Goal: Transaction & Acquisition: Purchase product/service

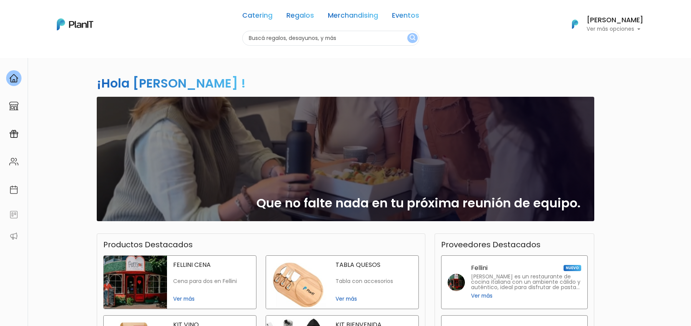
click at [281, 36] on input "text" at bounding box center [330, 38] width 177 height 15
type input "s"
type input "espacio"
click at [407, 33] on button "submit" at bounding box center [412, 38] width 10 height 10
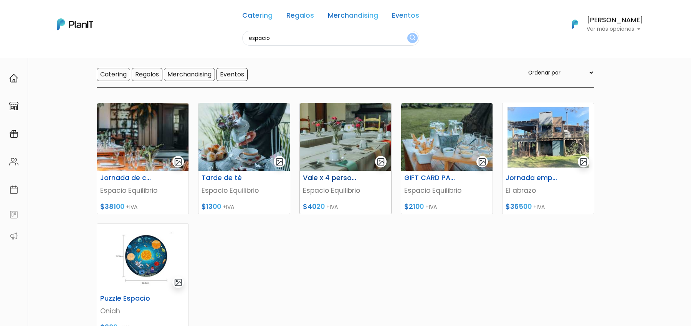
click at [333, 177] on h6 "Vale x 4 personas" at bounding box center [329, 178] width 63 height 8
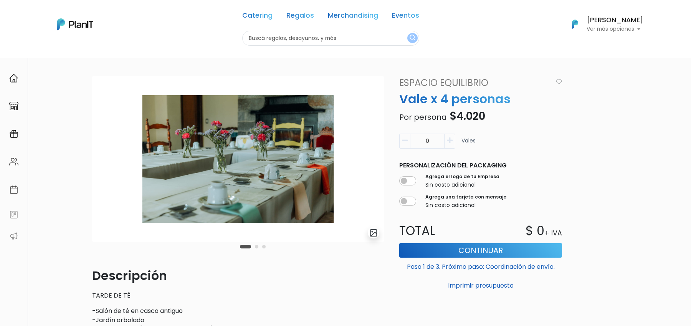
click at [373, 237] on button "submit" at bounding box center [374, 233] width 12 height 12
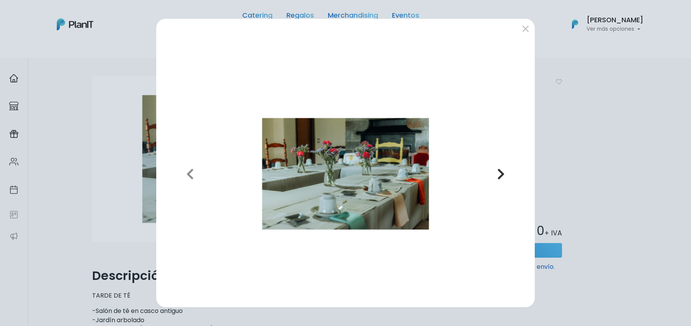
click at [505, 174] on icon "button" at bounding box center [501, 174] width 8 height 12
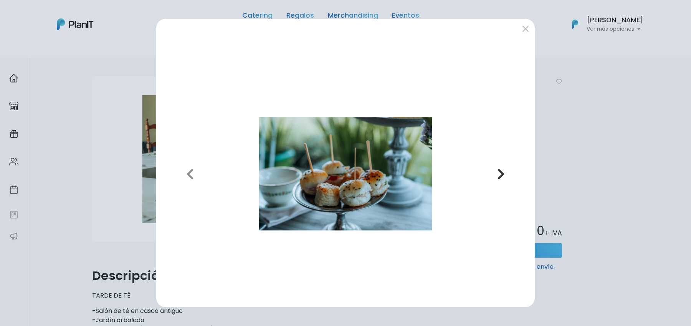
click at [505, 174] on icon "button" at bounding box center [501, 174] width 8 height 12
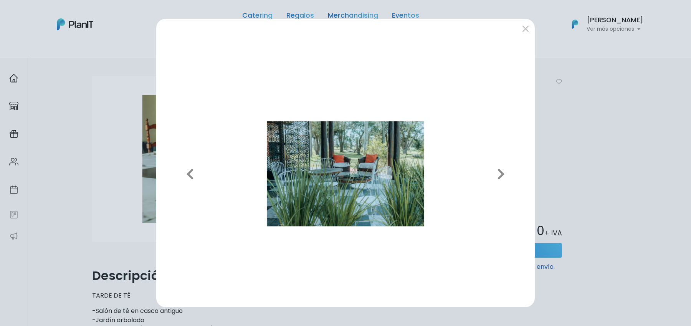
click at [591, 146] on div "Previous Next" at bounding box center [345, 163] width 691 height 326
click at [90, 89] on div "Previous Next" at bounding box center [345, 163] width 691 height 326
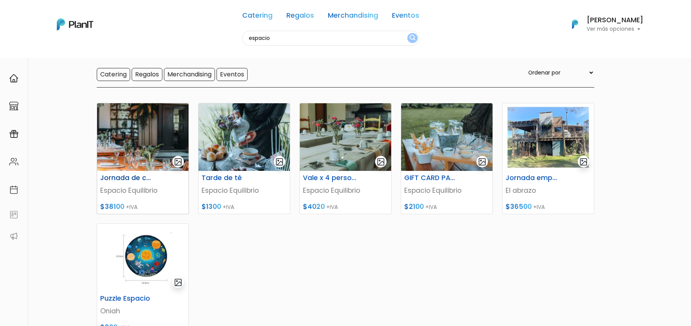
click at [159, 134] on img at bounding box center [142, 137] width 91 height 68
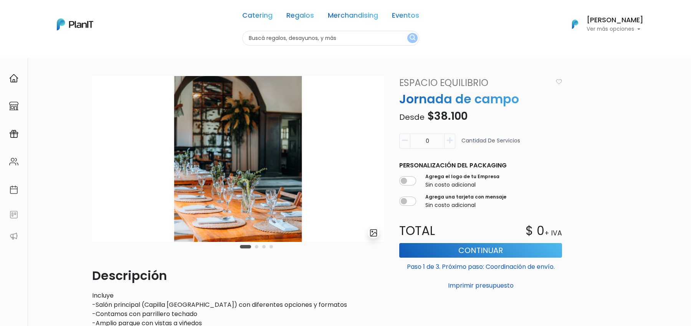
click at [373, 234] on img "submit" at bounding box center [373, 233] width 9 height 9
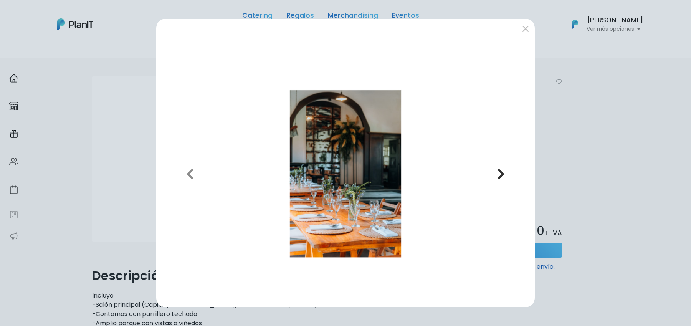
click at [504, 168] on icon "button" at bounding box center [501, 174] width 8 height 12
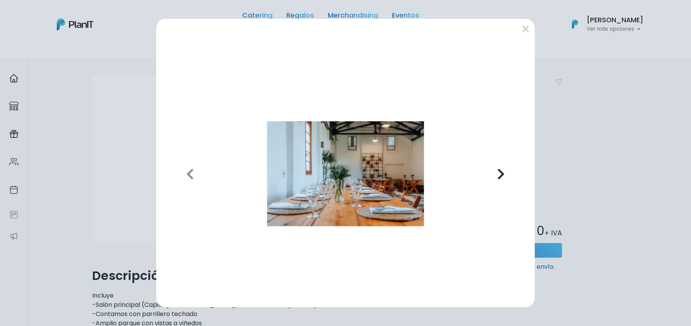
click at [504, 169] on icon "button" at bounding box center [501, 174] width 8 height 12
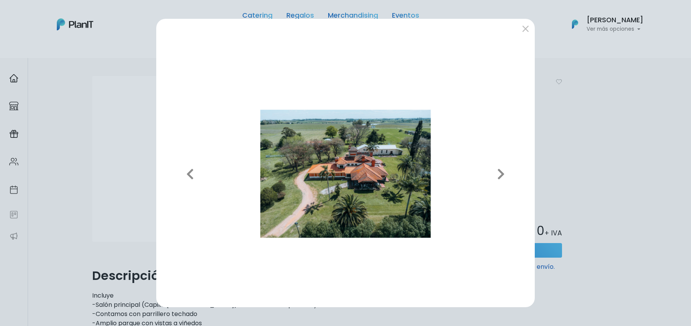
click at [576, 133] on div "Previous Next" at bounding box center [345, 163] width 691 height 326
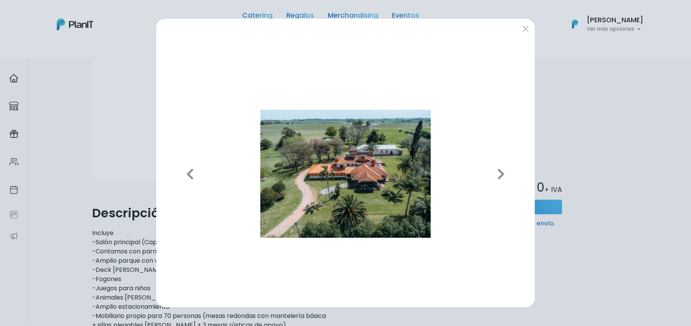
scroll to position [64, 0]
click at [527, 32] on button "submit" at bounding box center [526, 28] width 12 height 12
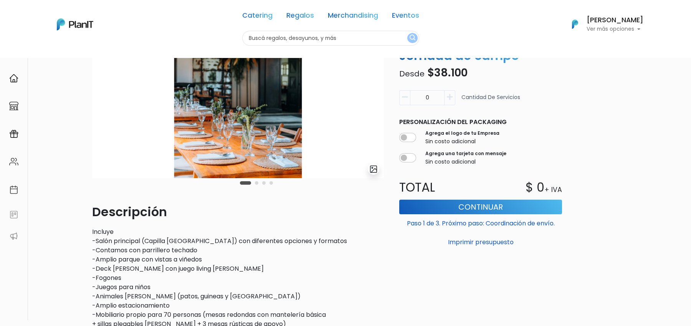
click at [136, 251] on p "Incluye -Salón principal (Capilla Antigua) con diferentes opciones y formatos -…" at bounding box center [238, 296] width 292 height 138
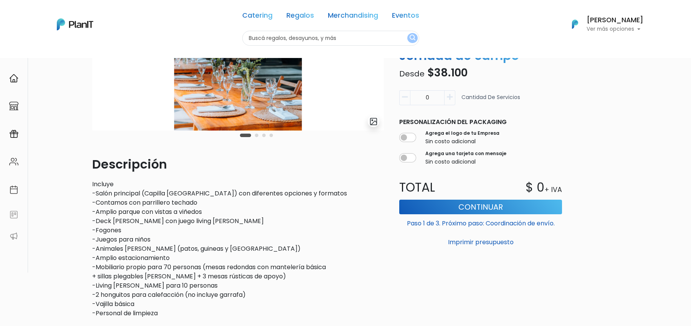
scroll to position [112, 0]
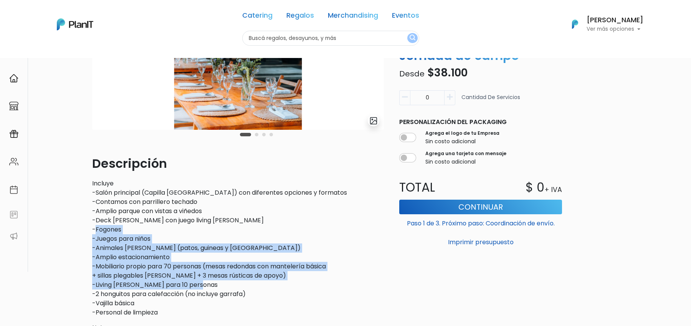
drag, startPoint x: 95, startPoint y: 232, endPoint x: 210, endPoint y: 287, distance: 127.6
click at [210, 287] on p "Incluye -Salón principal (Capilla Antigua) con diferentes opciones y formatos -…" at bounding box center [238, 248] width 292 height 138
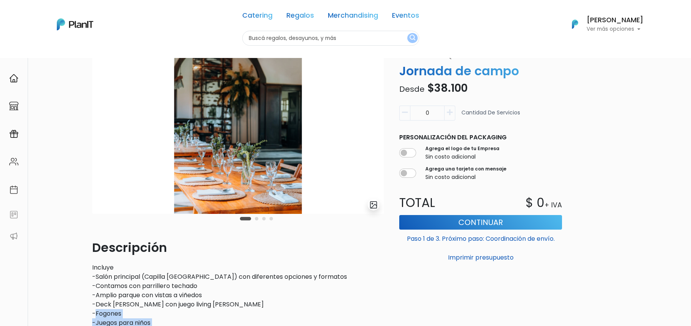
scroll to position [14, 0]
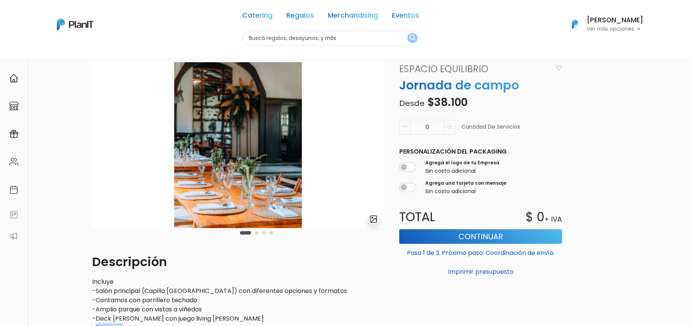
click at [258, 156] on img at bounding box center [238, 145] width 292 height 166
click at [371, 217] on img "submit" at bounding box center [373, 219] width 9 height 9
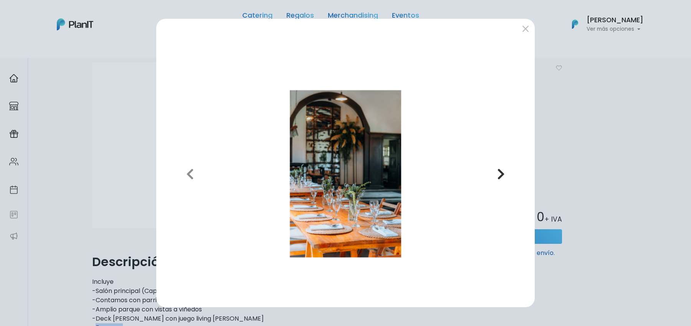
click at [506, 171] on button "Next" at bounding box center [501, 173] width 55 height 254
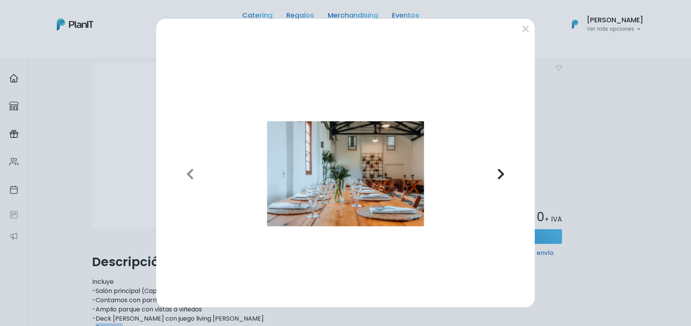
click at [506, 171] on button "Next" at bounding box center [501, 173] width 55 height 254
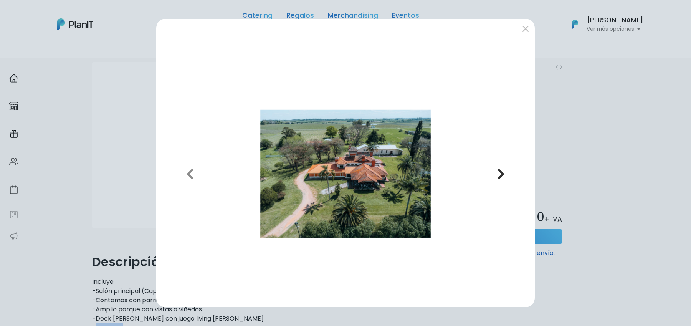
click at [506, 171] on button "Next" at bounding box center [501, 173] width 55 height 254
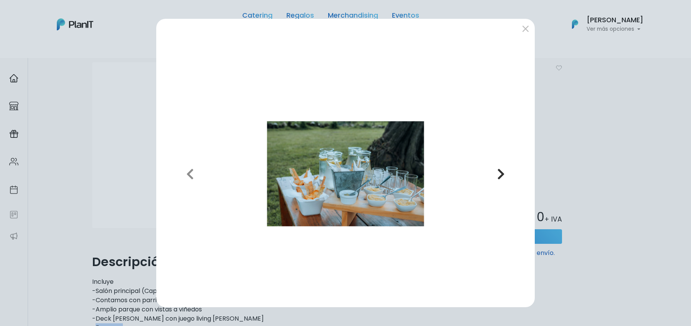
click at [506, 171] on button "Next" at bounding box center [501, 173] width 55 height 254
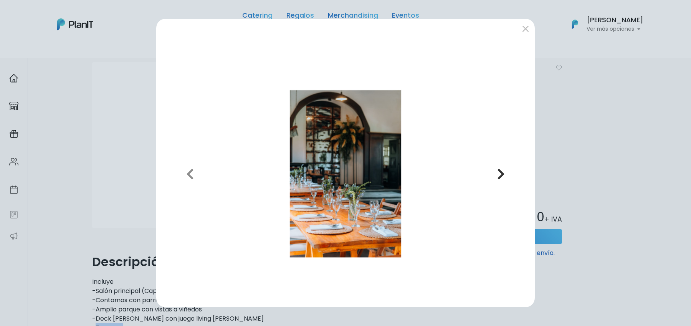
click at [506, 171] on button "Next" at bounding box center [501, 173] width 55 height 254
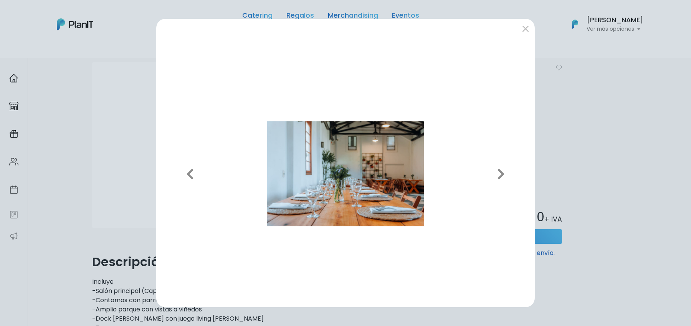
click at [572, 118] on div "Previous Next" at bounding box center [345, 163] width 691 height 326
click at [108, 66] on div "Previous Next" at bounding box center [345, 163] width 691 height 326
click at [523, 34] on button "submit" at bounding box center [526, 28] width 12 height 12
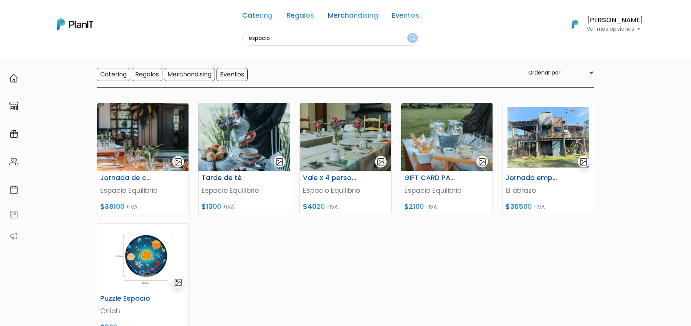
click at [252, 149] on img at bounding box center [244, 137] width 91 height 68
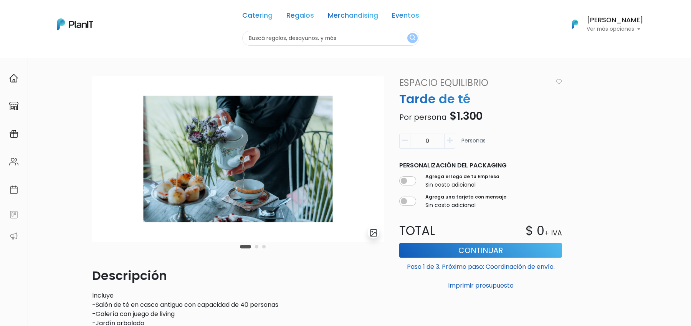
click at [372, 234] on img "submit" at bounding box center [373, 233] width 9 height 9
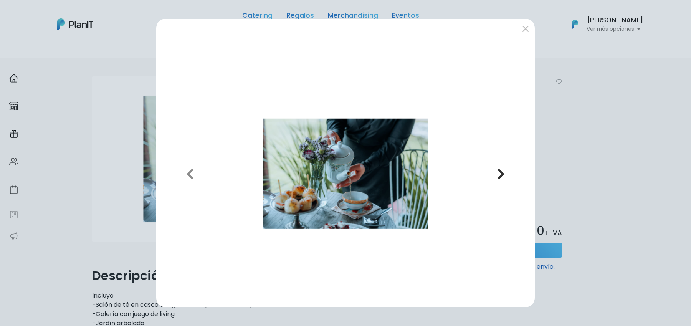
click at [504, 174] on icon "button" at bounding box center [501, 174] width 8 height 12
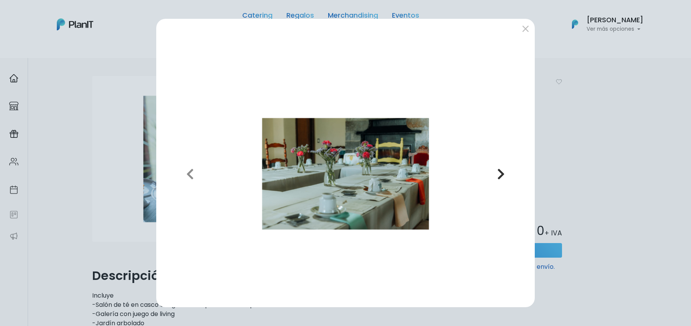
click at [504, 174] on icon "button" at bounding box center [501, 174] width 8 height 12
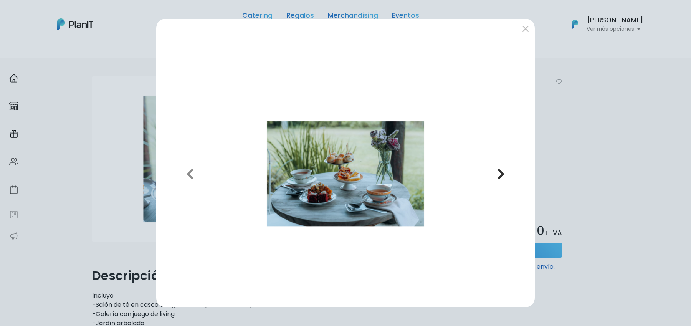
click at [504, 174] on icon "button" at bounding box center [501, 174] width 8 height 12
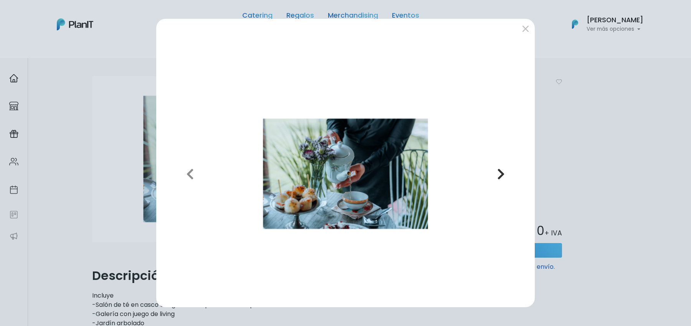
click at [504, 174] on icon "button" at bounding box center [501, 174] width 8 height 12
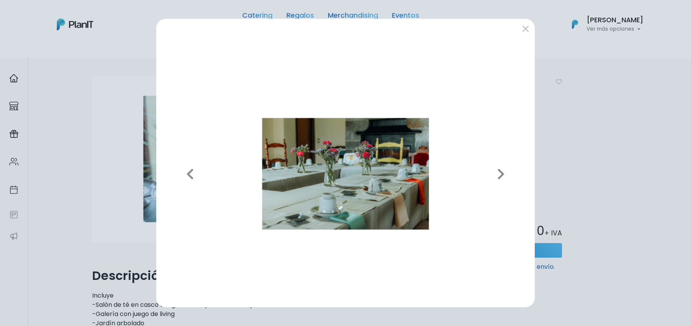
click at [606, 145] on div "Previous Next" at bounding box center [345, 163] width 691 height 326
click at [524, 32] on button "submit" at bounding box center [526, 28] width 12 height 12
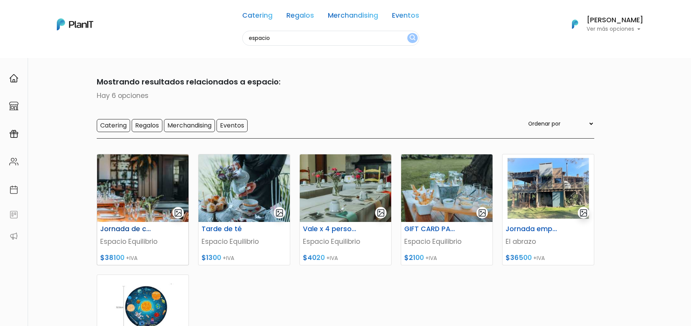
click at [136, 185] on img at bounding box center [142, 188] width 91 height 68
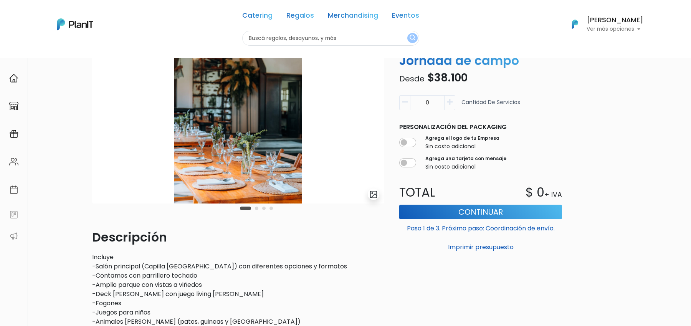
scroll to position [31, 0]
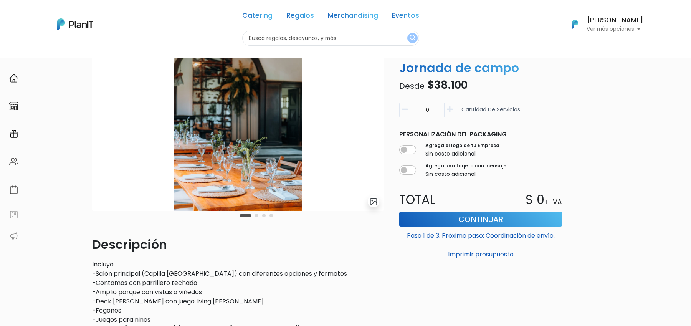
click at [450, 108] on icon "button" at bounding box center [450, 109] width 6 height 7
click at [402, 109] on icon "button" at bounding box center [405, 109] width 6 height 7
type input "0"
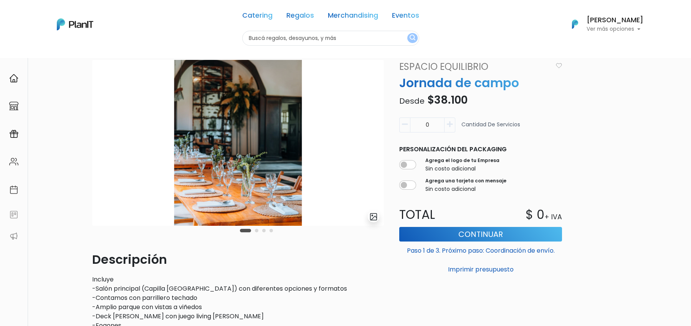
scroll to position [0, 0]
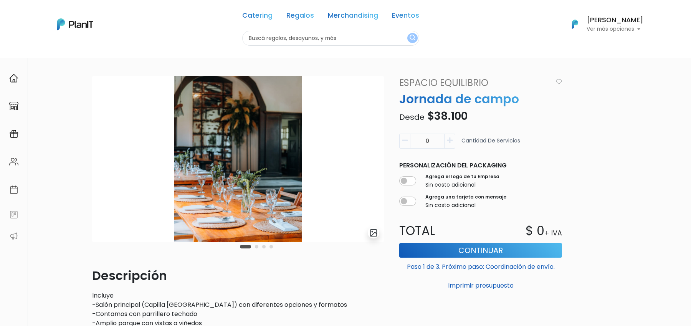
click at [255, 248] on div "Carousel Pagination" at bounding box center [256, 246] width 37 height 9
click at [256, 248] on button "Carousel Page 2" at bounding box center [256, 246] width 3 height 3
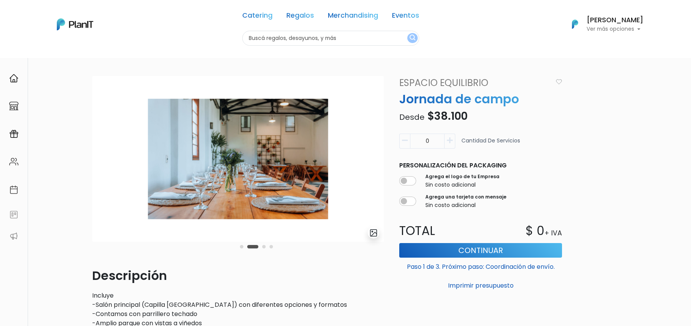
click at [265, 248] on div "Carousel Pagination" at bounding box center [256, 246] width 37 height 9
click at [263, 248] on button "Carousel Page 3" at bounding box center [263, 246] width 3 height 3
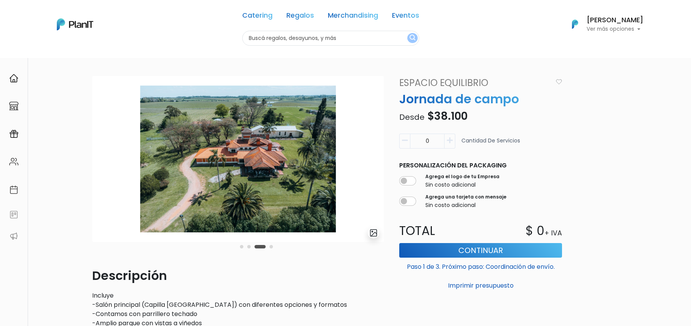
click at [272, 248] on button "Carousel Page 4" at bounding box center [271, 246] width 3 height 3
